Goal: Transaction & Acquisition: Register for event/course

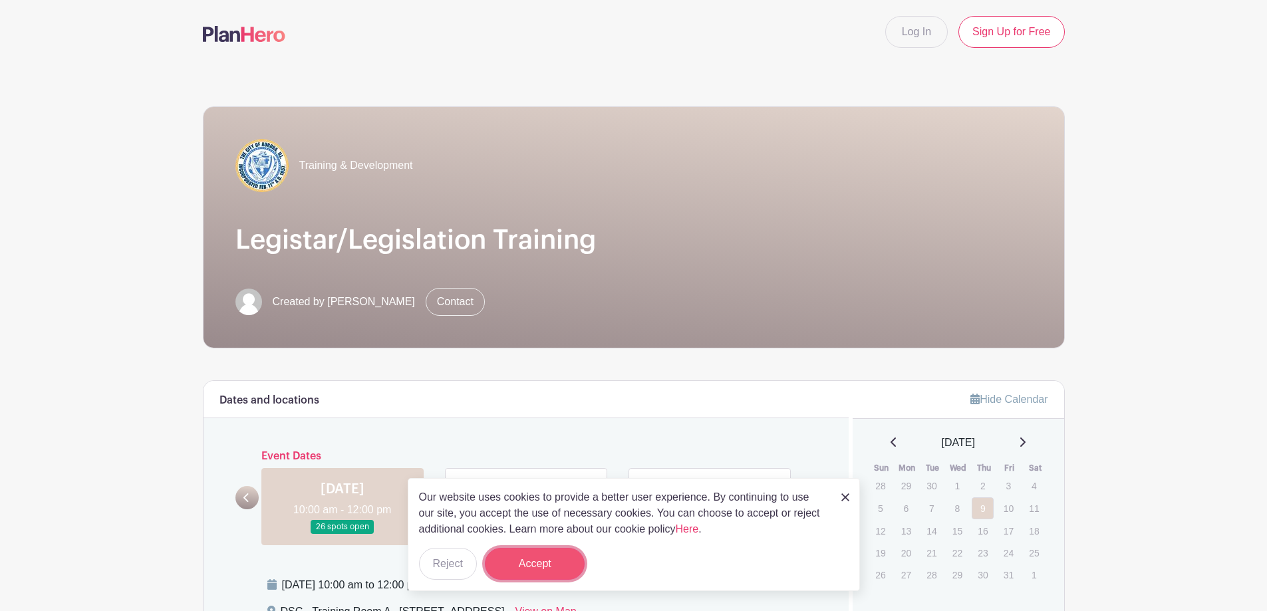
click at [515, 564] on button "Accept" at bounding box center [535, 564] width 100 height 32
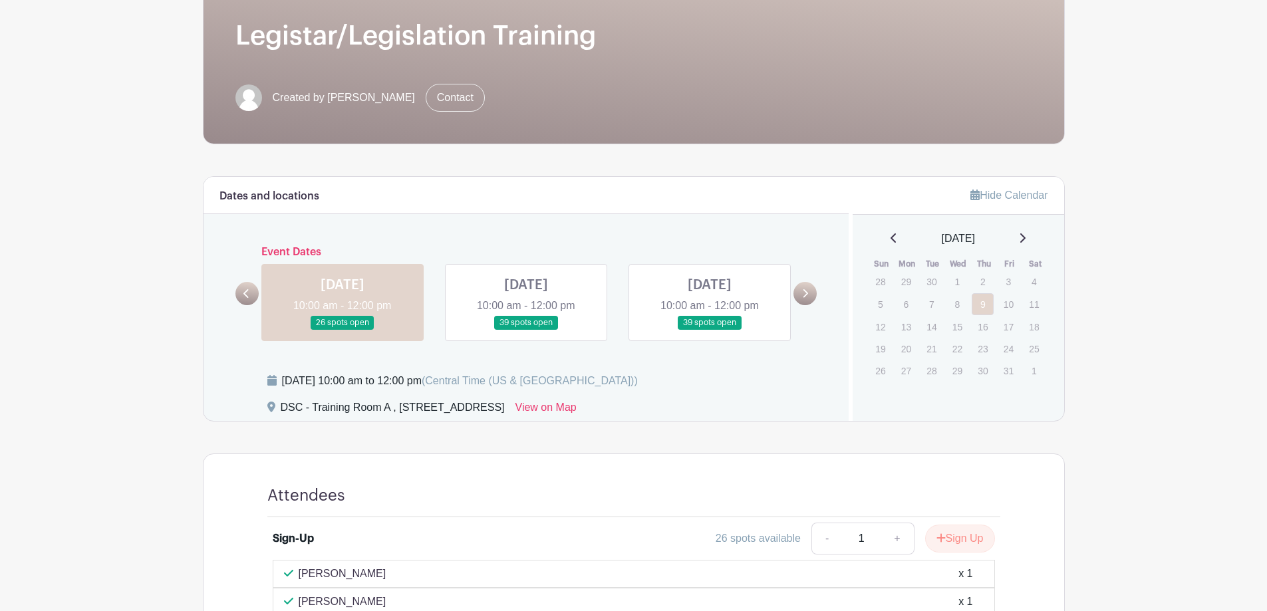
scroll to position [199, 0]
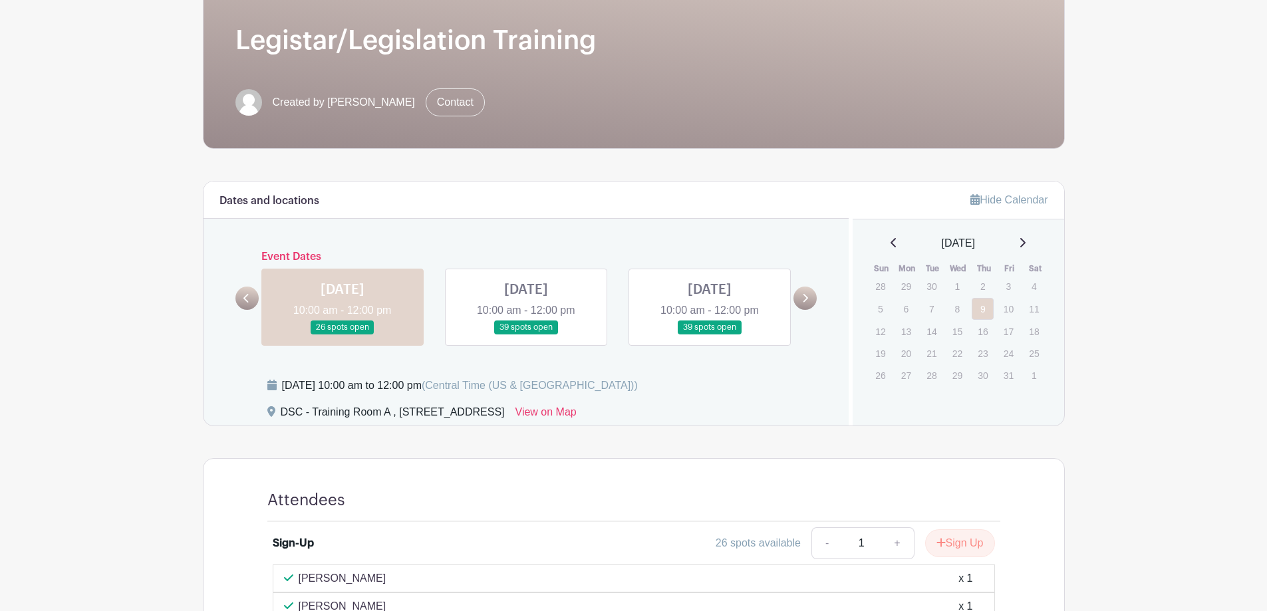
click at [709, 334] on link at bounding box center [709, 334] width 0 height 0
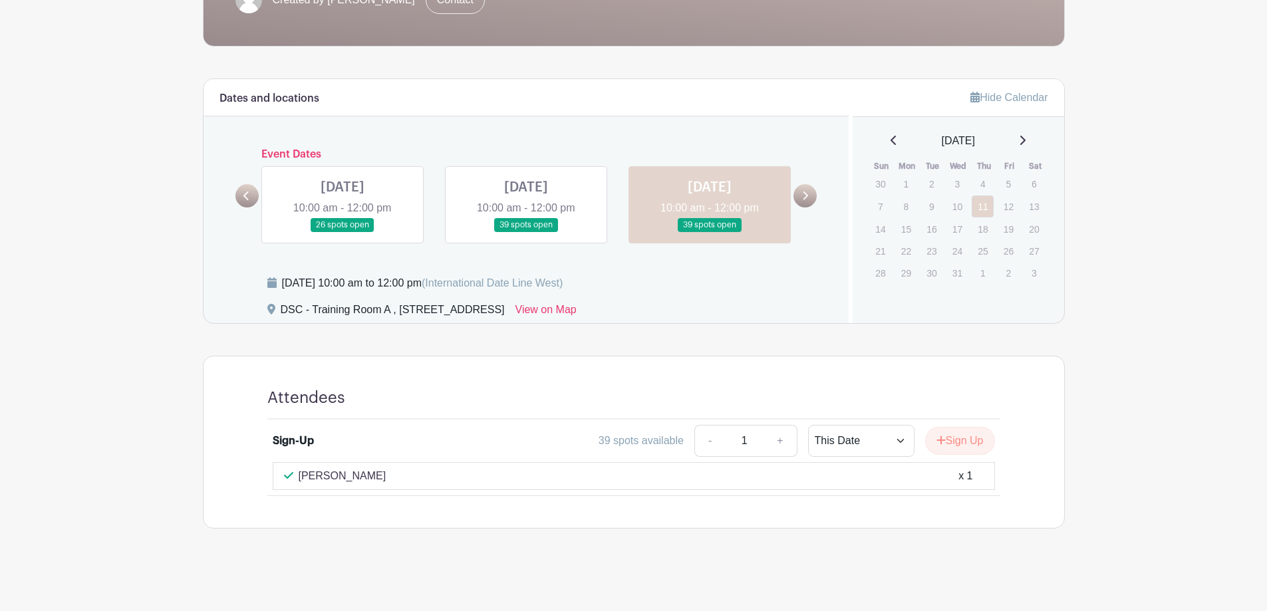
scroll to position [303, 0]
click at [971, 441] on button "Sign Up" at bounding box center [960, 440] width 70 height 28
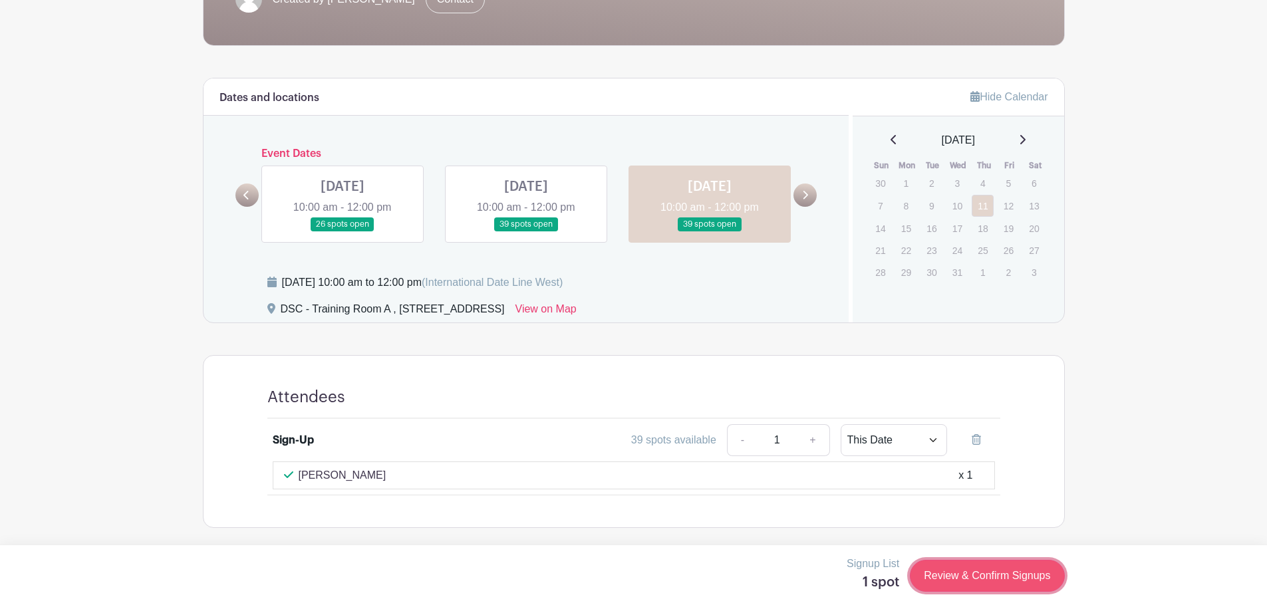
click at [998, 575] on link "Review & Confirm Signups" at bounding box center [987, 576] width 154 height 32
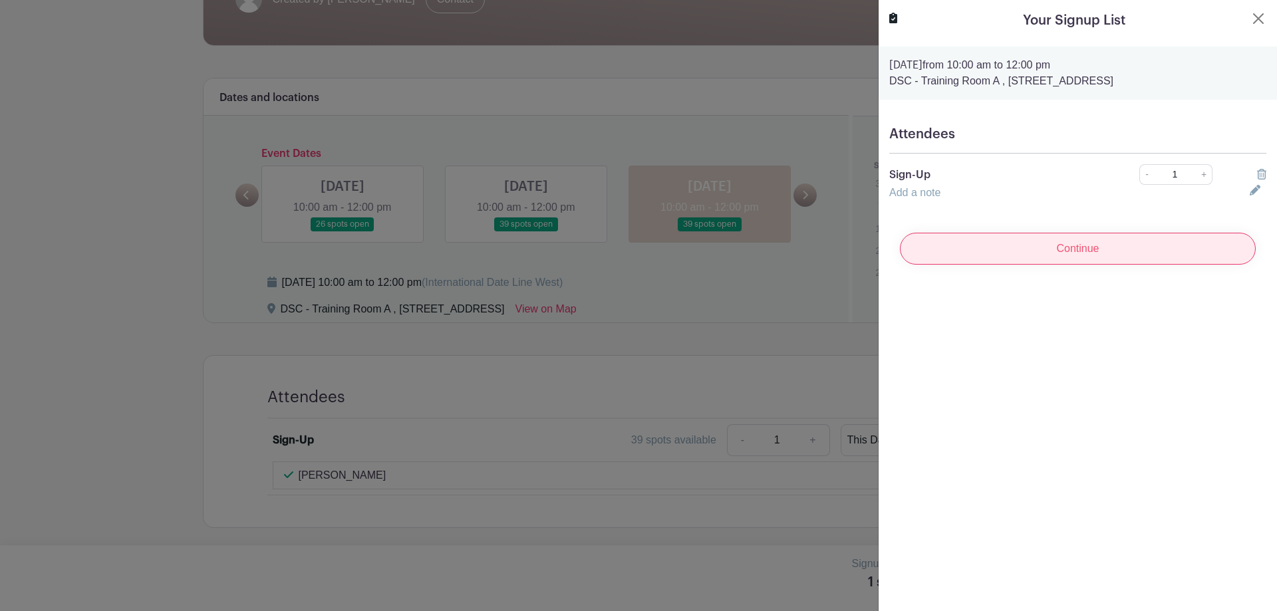
click at [1037, 253] on input "Continue" at bounding box center [1078, 249] width 356 height 32
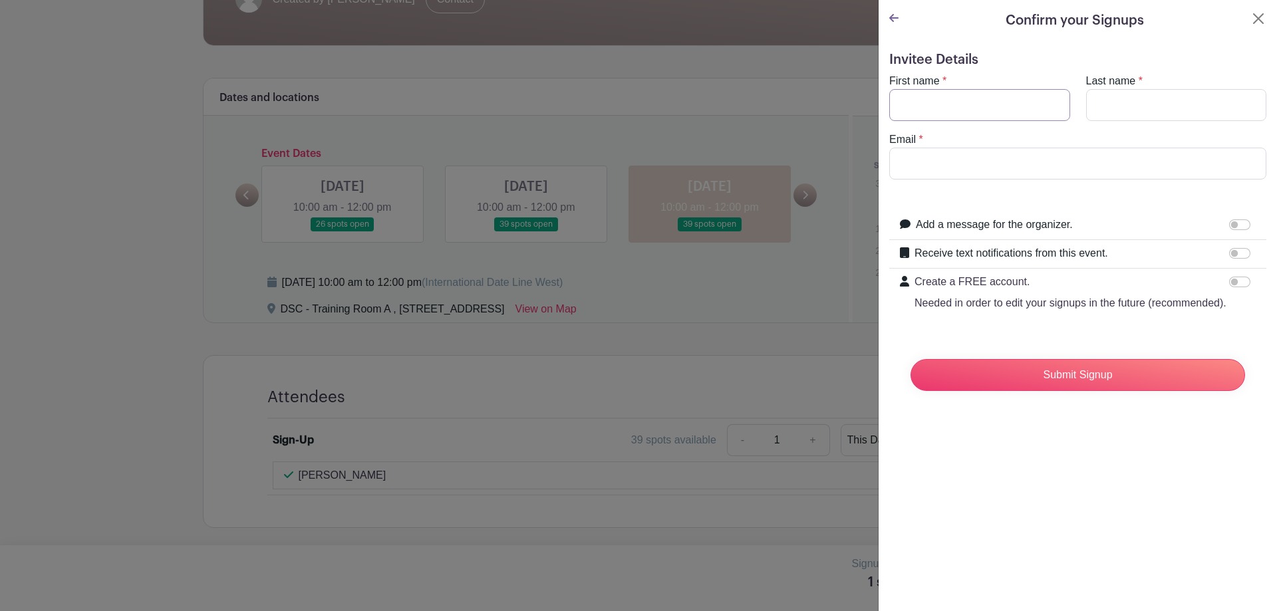
click at [973, 106] on input "First name" at bounding box center [979, 105] width 181 height 32
type input "[PERSON_NAME]"
drag, startPoint x: 1019, startPoint y: 169, endPoint x: 844, endPoint y: 162, distance: 175.0
click at [844, 560] on div "Signup List 1 spot Review & Confirm Signups Confirm your Signups Invitee Detail…" at bounding box center [634, 560] width 862 height 0
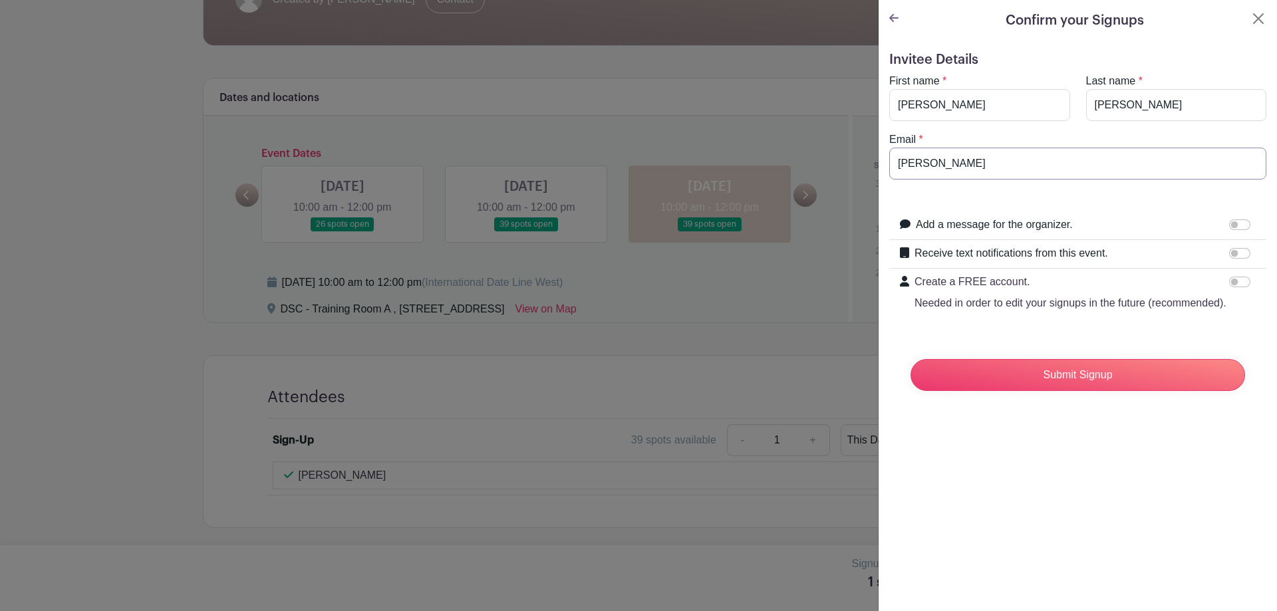
type input "[EMAIL_ADDRESS][DOMAIN_NAME]"
click at [1060, 388] on input "Submit Signup" at bounding box center [1077, 375] width 334 height 32
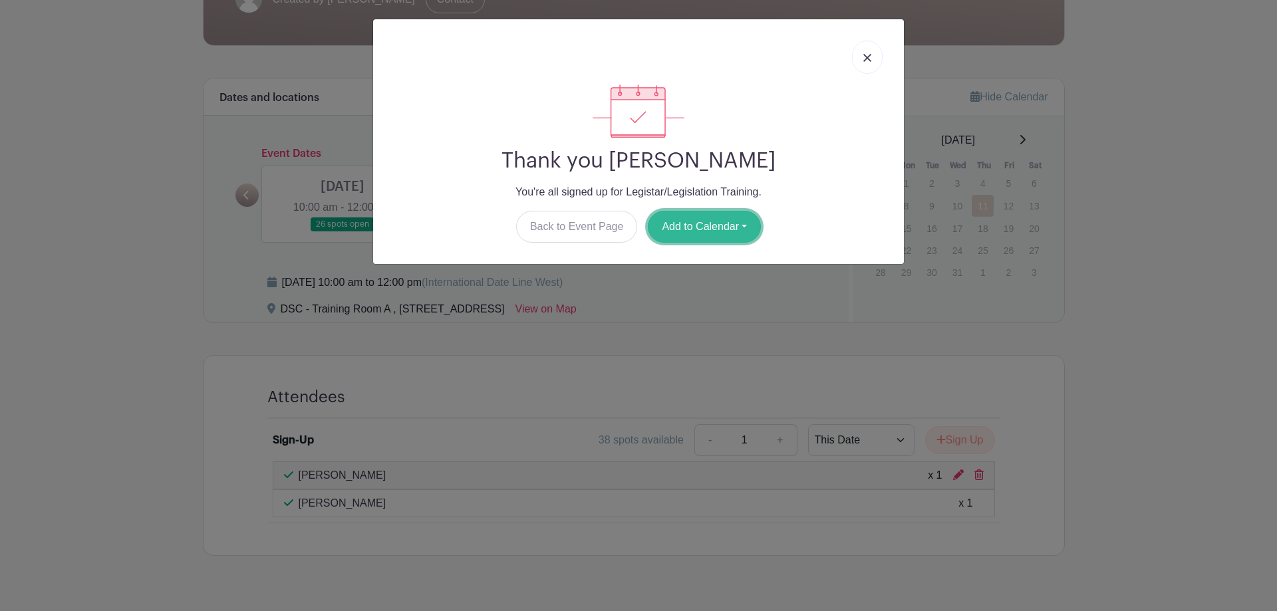
click at [702, 223] on button "Add to Calendar" at bounding box center [704, 227] width 113 height 32
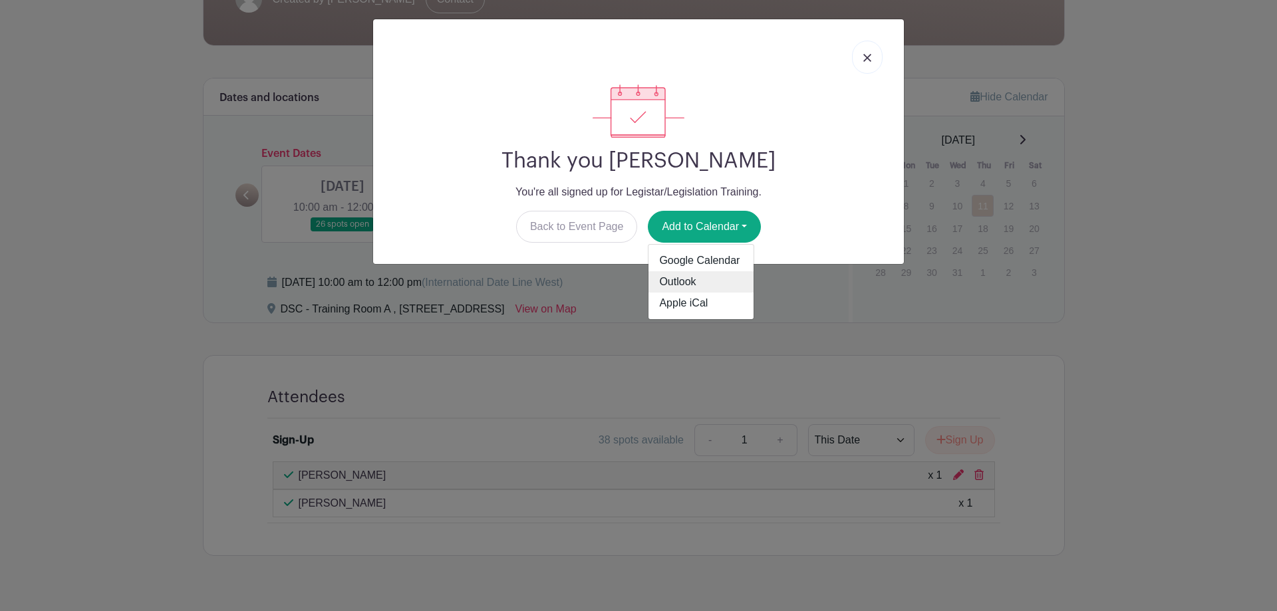
click at [686, 285] on link "Outlook" at bounding box center [700, 281] width 105 height 21
click at [872, 59] on link at bounding box center [867, 57] width 31 height 33
